Goal: Task Accomplishment & Management: Use online tool/utility

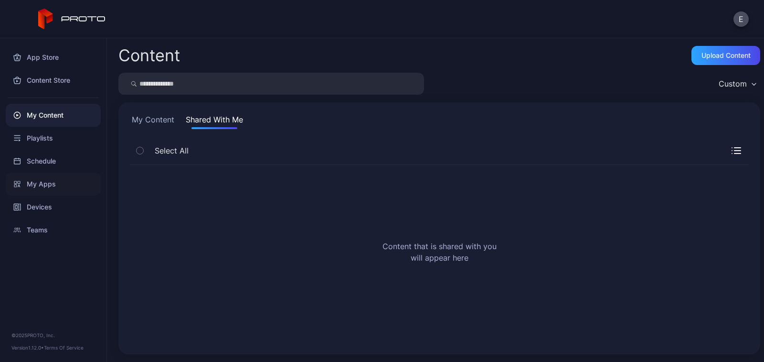
click at [24, 185] on div "My Apps" at bounding box center [53, 183] width 95 height 23
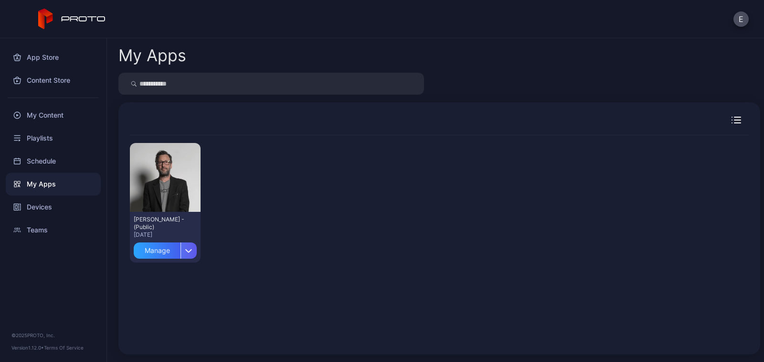
click at [188, 254] on div "button" at bounding box center [189, 250] width 16 height 16
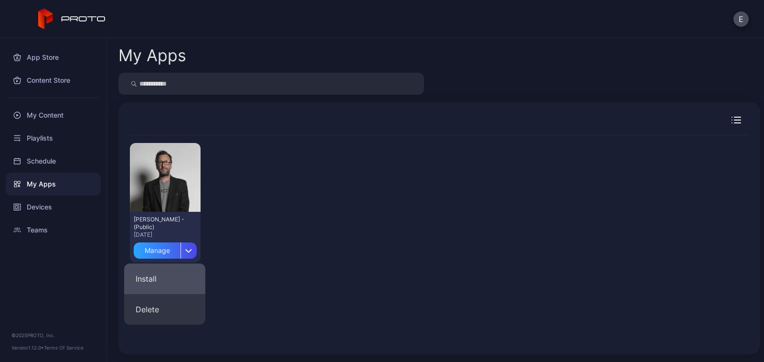
click at [175, 271] on button "Install" at bounding box center [164, 278] width 81 height 31
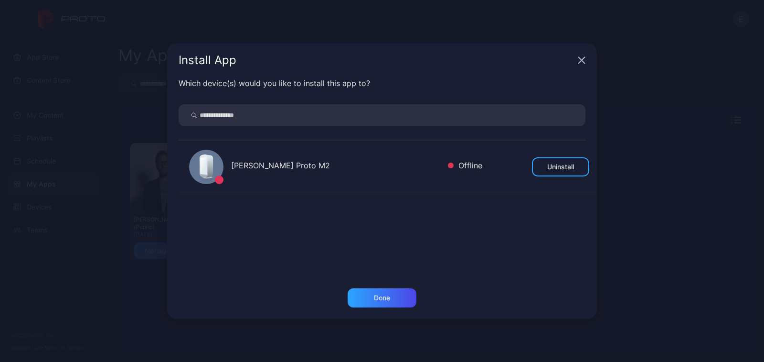
drag, startPoint x: 303, startPoint y: 162, endPoint x: 351, endPoint y: 167, distance: 47.5
click at [304, 162] on div "[PERSON_NAME] Proto M2" at bounding box center [335, 167] width 209 height 14
click at [663, 172] on div "Install App Which device(s) would you like to install this app to? Esther Kaltm…" at bounding box center [382, 181] width 764 height 362
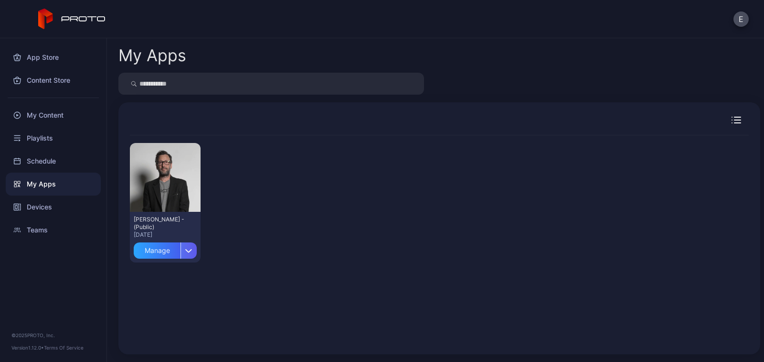
click at [181, 256] on div "button" at bounding box center [189, 250] width 16 height 16
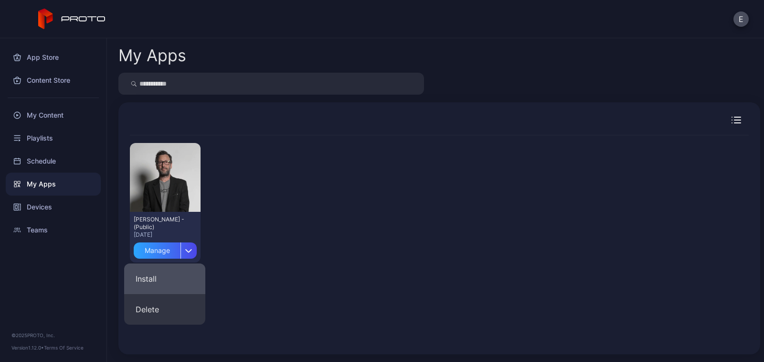
click at [168, 275] on button "Install" at bounding box center [164, 278] width 81 height 31
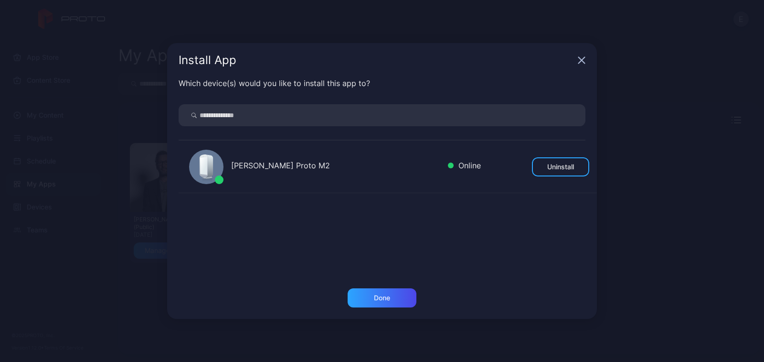
click at [417, 175] on div "[PERSON_NAME] Proto M2 Online Uninstall" at bounding box center [388, 166] width 418 height 53
click at [317, 171] on div "[PERSON_NAME] Proto M2" at bounding box center [335, 167] width 209 height 14
click at [383, 292] on div "Done" at bounding box center [382, 297] width 69 height 19
